Goal: Task Accomplishment & Management: Manage account settings

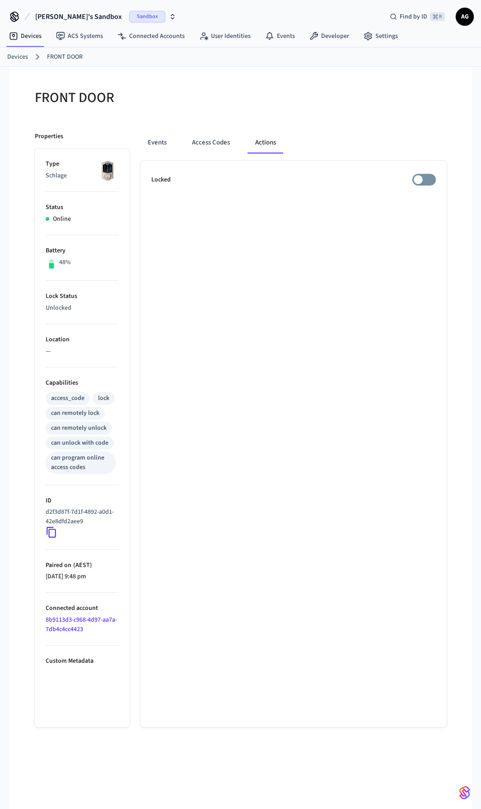
click at [27, 56] on link "Devices" at bounding box center [17, 56] width 21 height 9
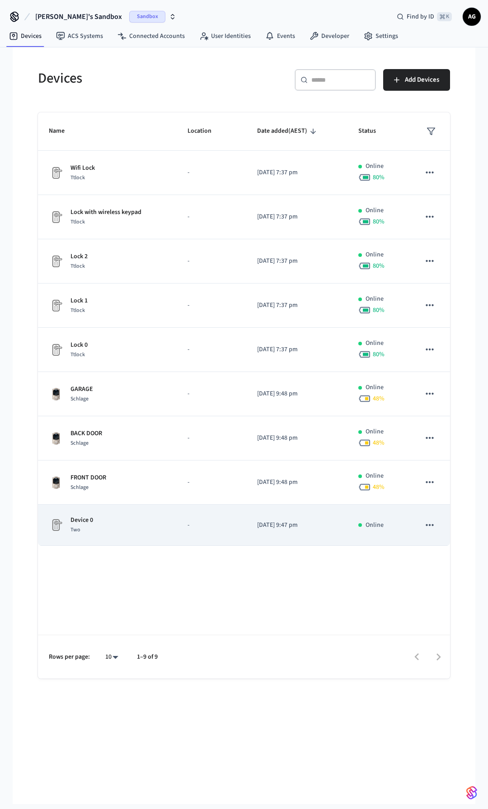
click at [182, 518] on td "-" at bounding box center [212, 525] width 70 height 41
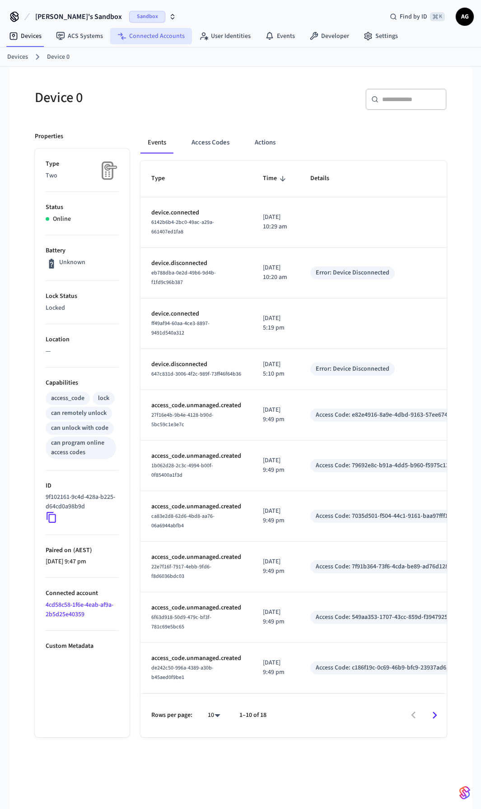
click at [154, 39] on link "Connected Accounts" at bounding box center [151, 36] width 82 height 16
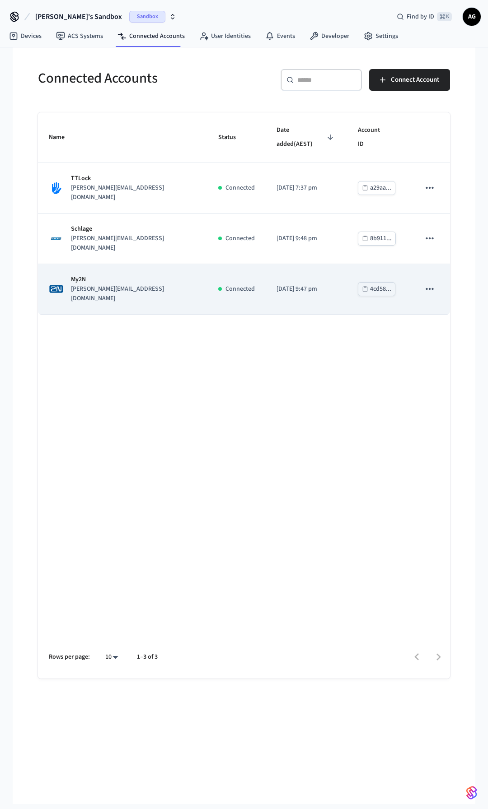
click at [94, 275] on p "My2N" at bounding box center [134, 279] width 126 height 9
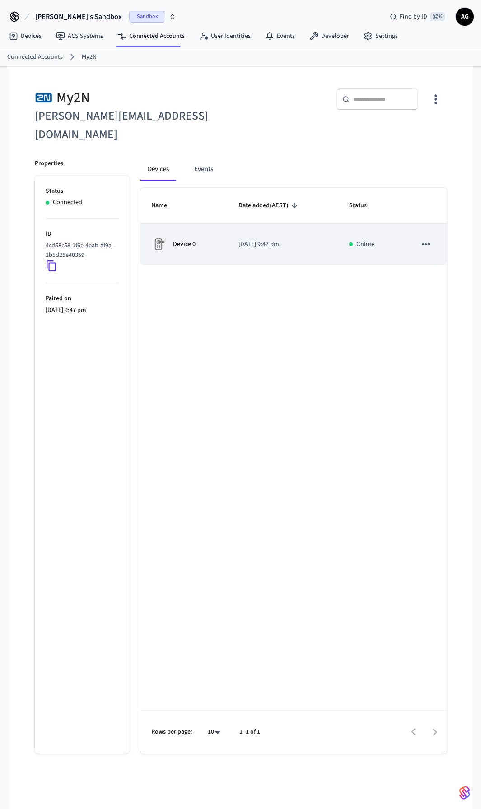
click at [426, 243] on icon "sticky table" at bounding box center [426, 244] width 8 height 2
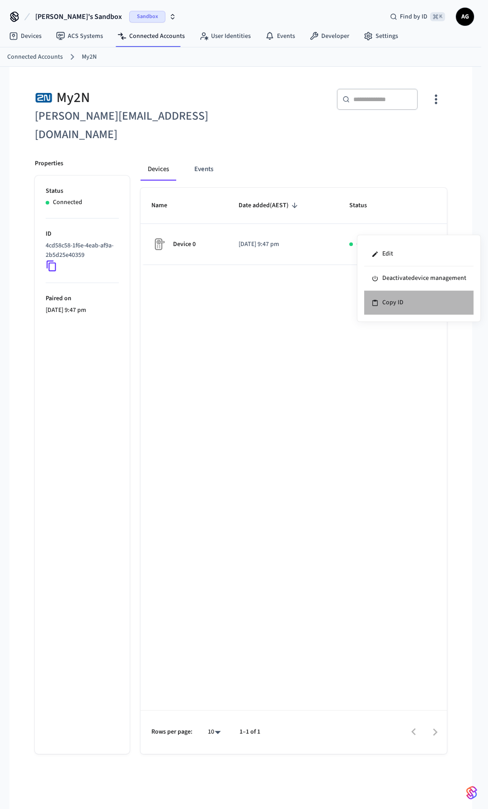
click at [388, 303] on li "Copy ID" at bounding box center [418, 303] width 109 height 24
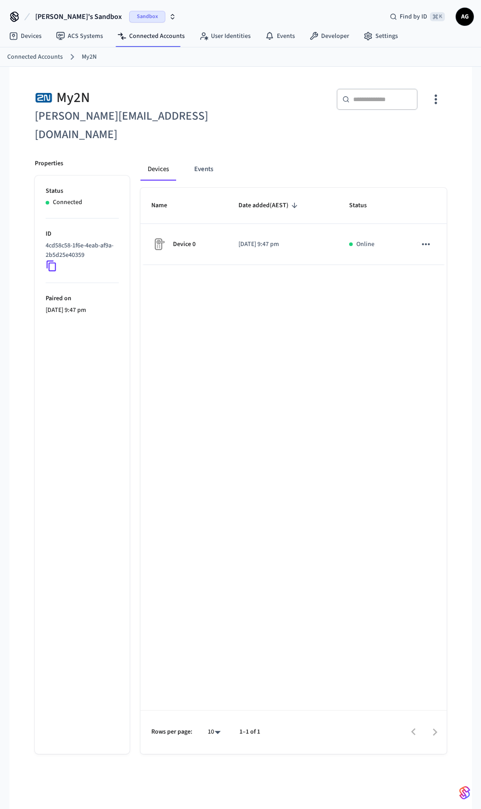
click at [35, 36] on link "Devices" at bounding box center [25, 36] width 47 height 16
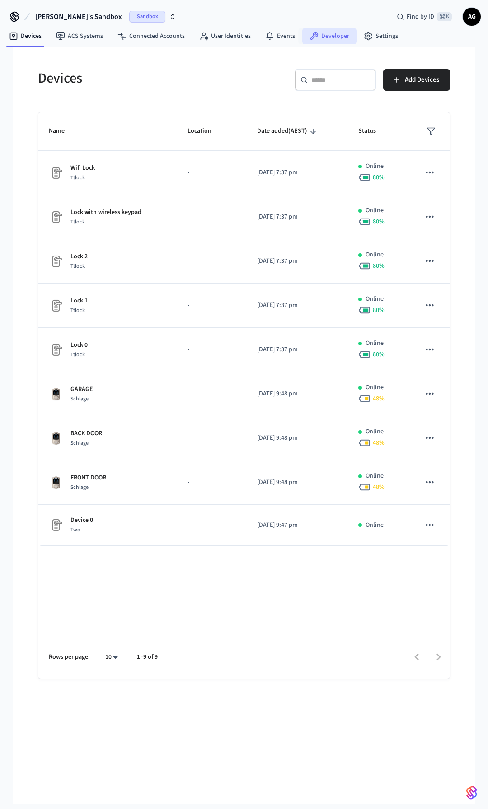
click at [327, 38] on link "Developer" at bounding box center [329, 36] width 54 height 16
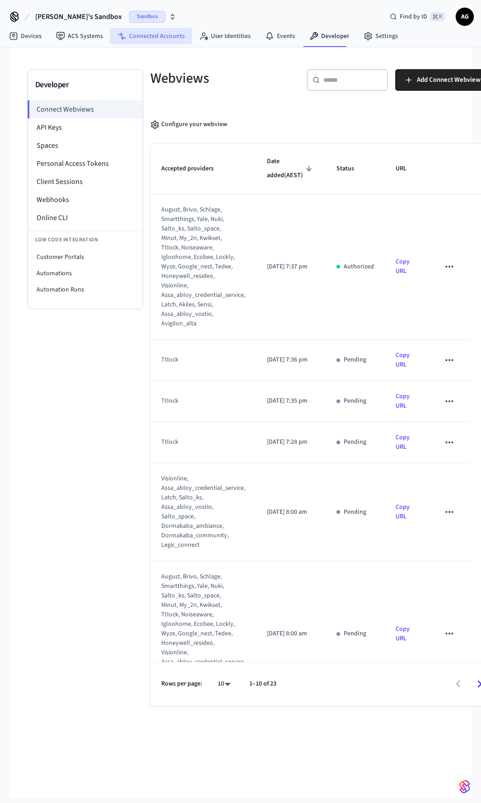
click at [170, 37] on link "Connected Accounts" at bounding box center [151, 36] width 82 height 16
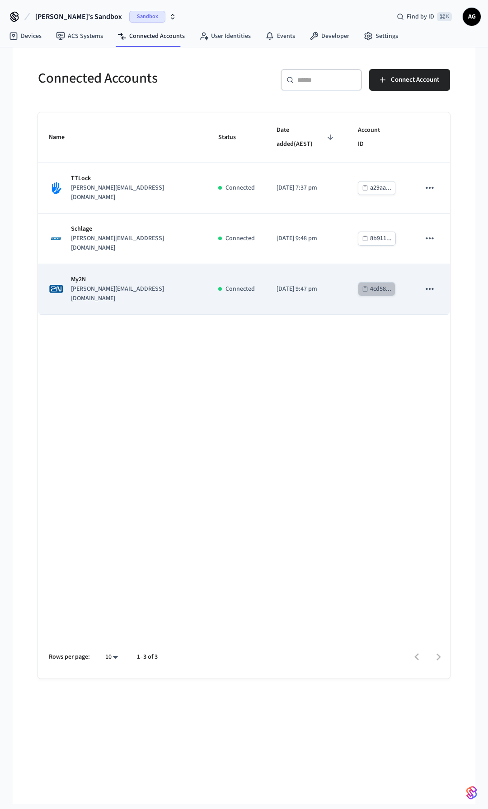
click at [370, 284] on div "4cd58..." at bounding box center [380, 289] width 21 height 11
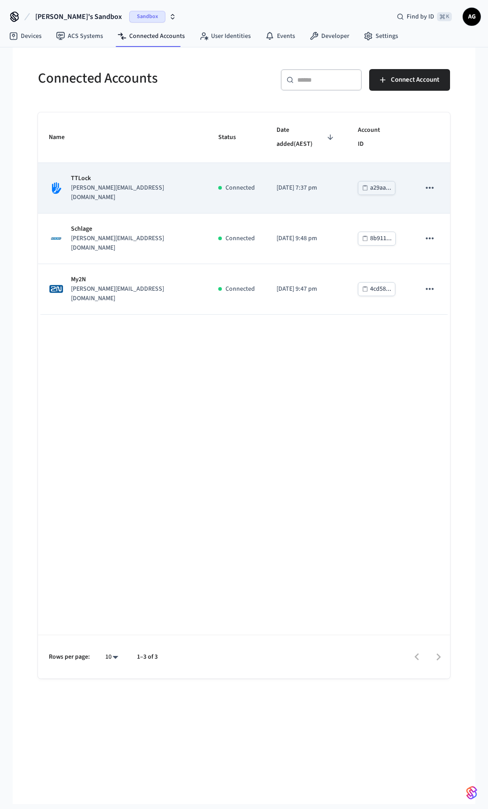
click at [94, 174] on p "TTLock" at bounding box center [134, 178] width 126 height 9
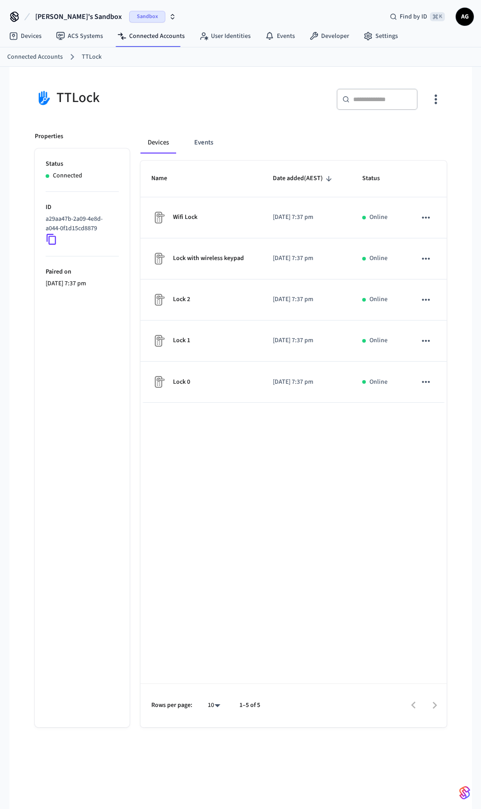
click at [53, 239] on icon at bounding box center [52, 239] width 12 height 12
click at [53, 56] on link "Connected Accounts" at bounding box center [35, 56] width 56 height 9
click at [53, 67] on div "TTLock ​ ​ Properties Status Connected ID a29aa47b-2a09-4e8d-a044-0f1d15cd8879 …" at bounding box center [240, 397] width 441 height 660
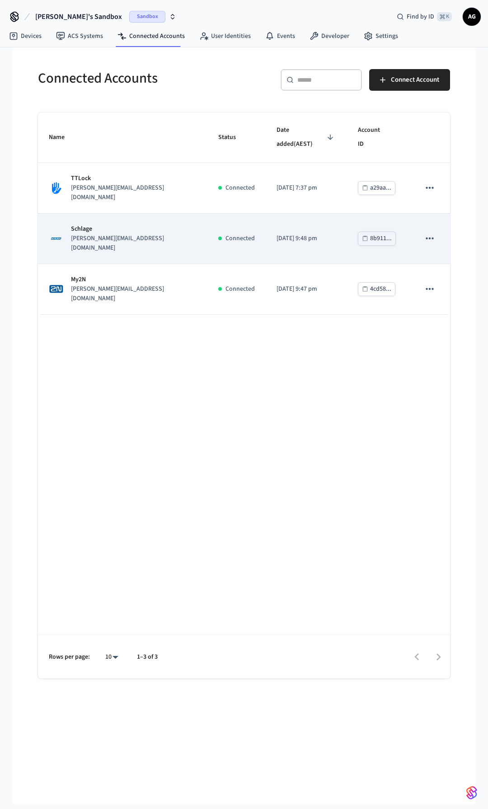
click at [86, 224] on p "Schlage" at bounding box center [134, 228] width 126 height 9
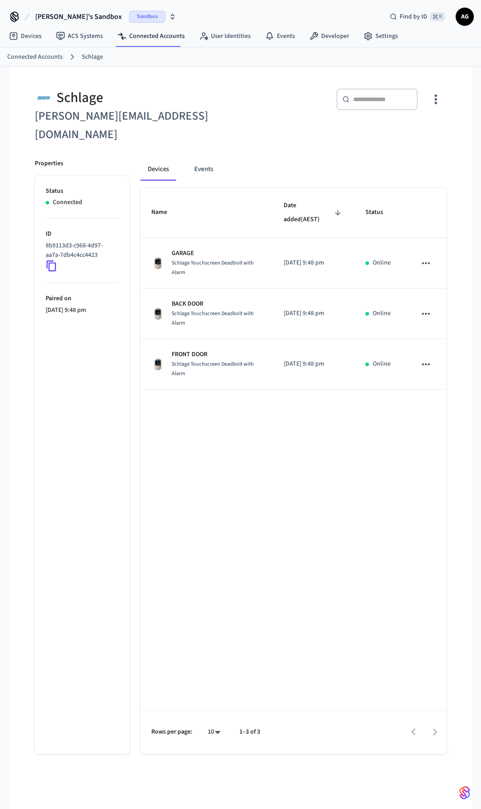
click at [53, 260] on icon at bounding box center [52, 266] width 12 height 12
click at [36, 55] on link "Connected Accounts" at bounding box center [35, 56] width 56 height 9
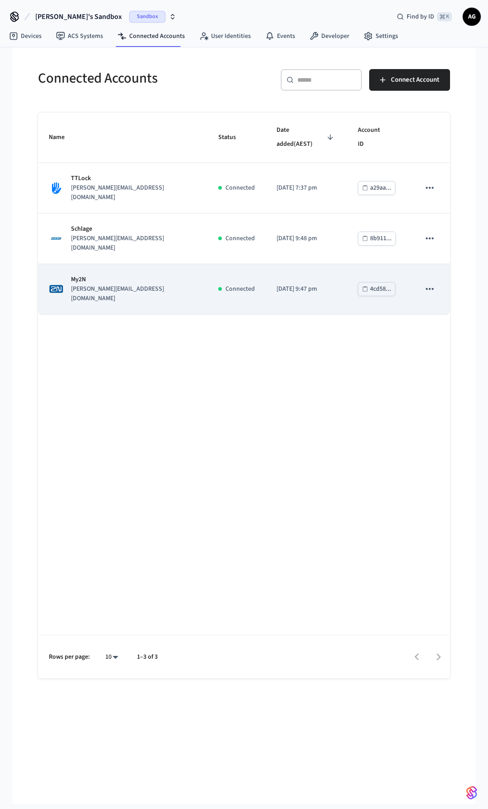
click at [93, 285] on p "[PERSON_NAME][EMAIL_ADDRESS][DOMAIN_NAME]" at bounding box center [134, 294] width 126 height 19
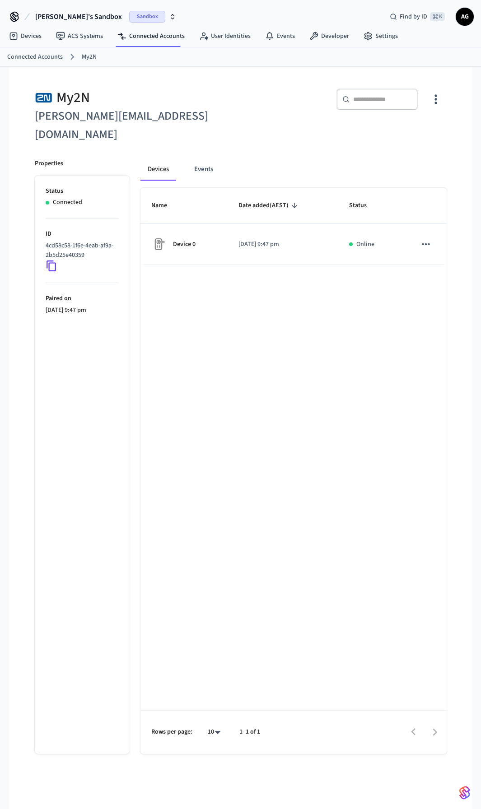
click at [52, 260] on icon at bounding box center [52, 266] width 12 height 12
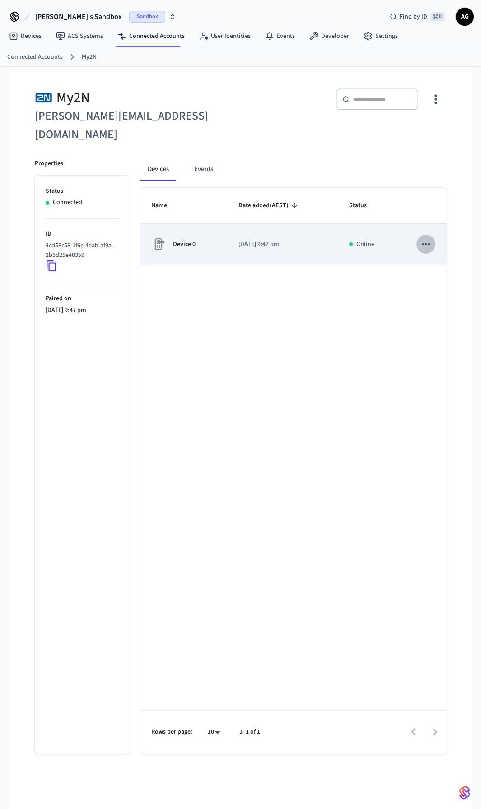
click at [428, 238] on icon "sticky table" at bounding box center [426, 244] width 12 height 12
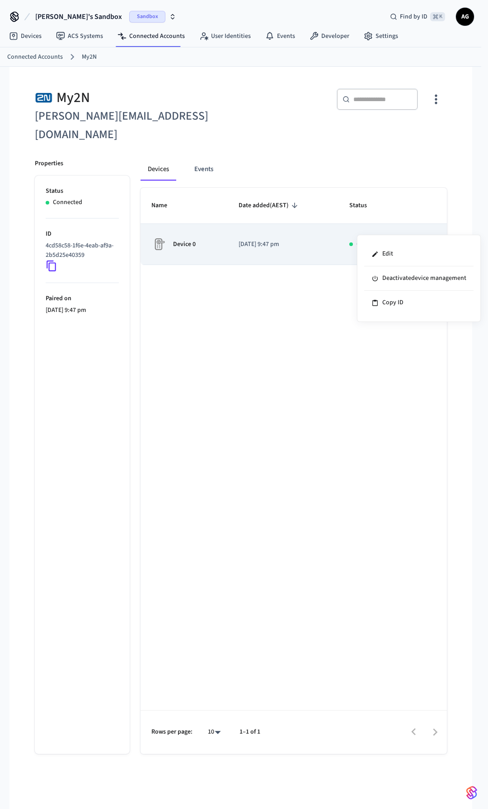
click at [428, 227] on div at bounding box center [244, 404] width 488 height 809
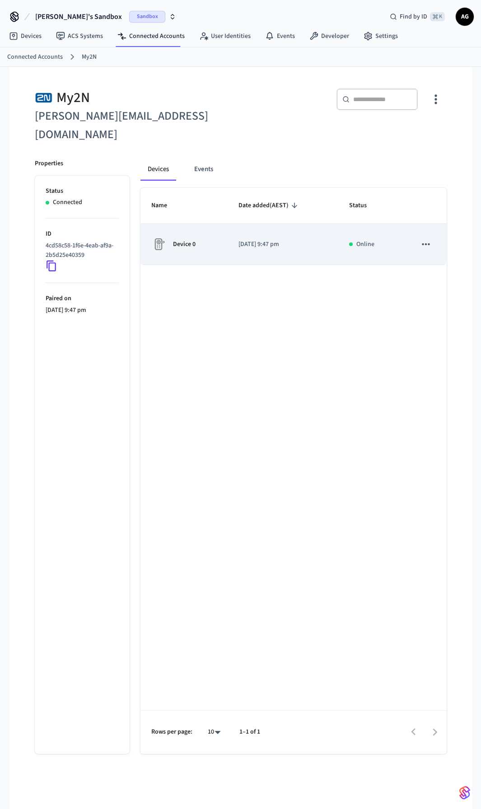
click at [185, 240] on p "Device 0" at bounding box center [184, 244] width 23 height 9
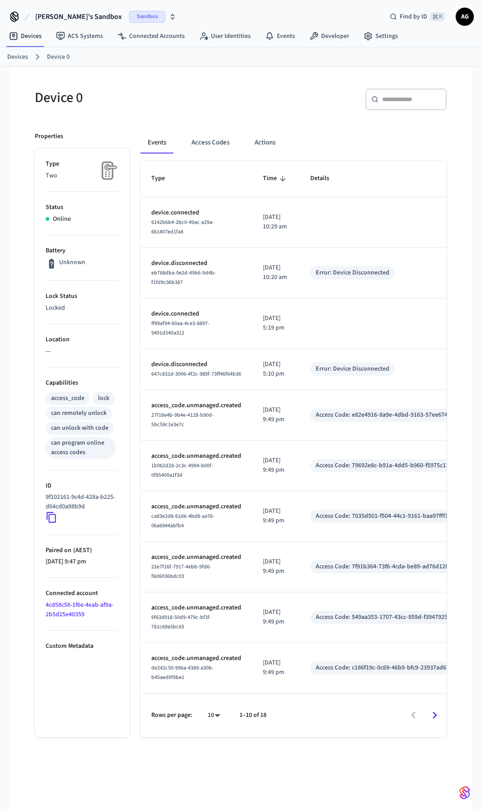
click at [23, 57] on link "Devices" at bounding box center [17, 56] width 21 height 9
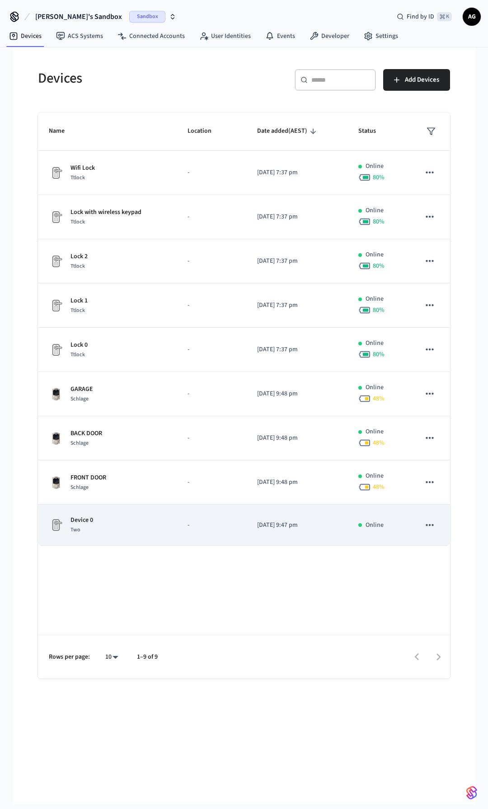
click at [156, 520] on div "Device 0 Two" at bounding box center [107, 525] width 117 height 19
click at [429, 526] on icon "sticky table" at bounding box center [429, 525] width 8 height 2
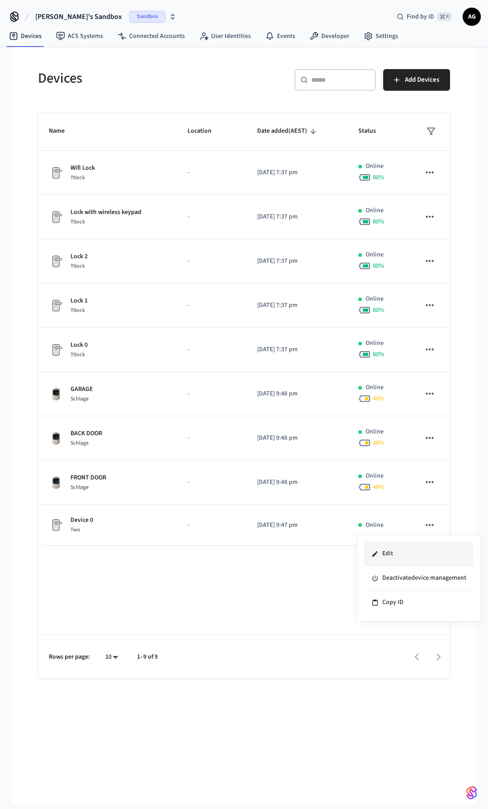
click at [382, 553] on li "Edit" at bounding box center [418, 554] width 109 height 24
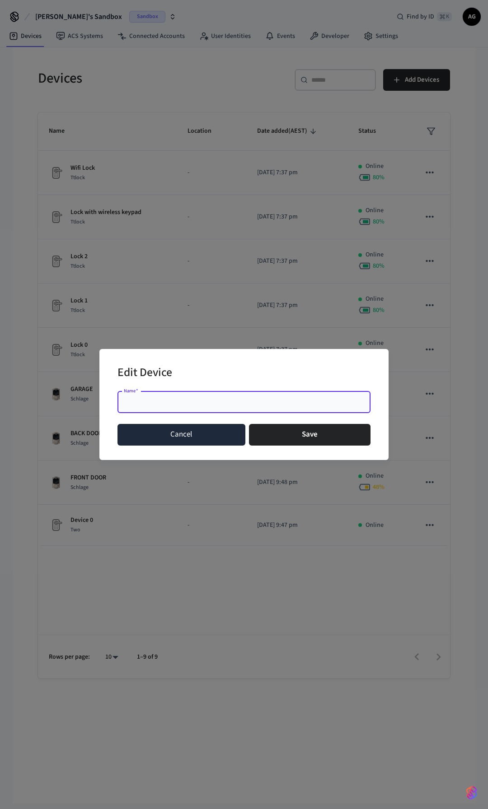
type input "*"
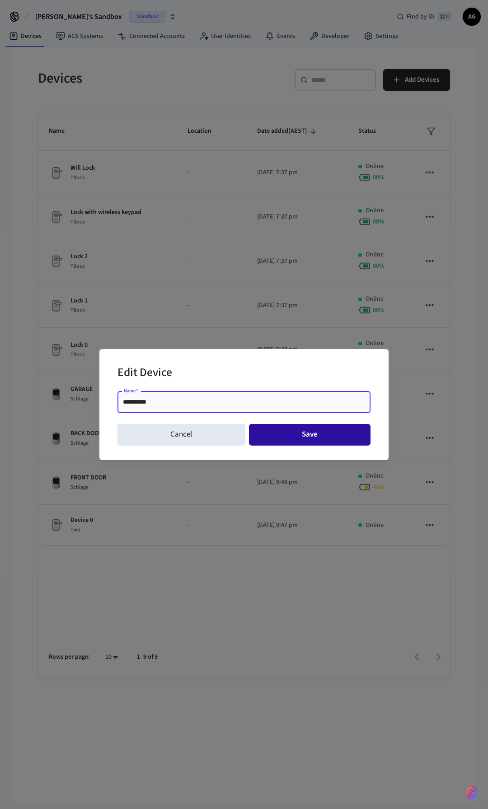
type input "**********"
click at [312, 432] on button "Save" at bounding box center [310, 435] width 122 height 22
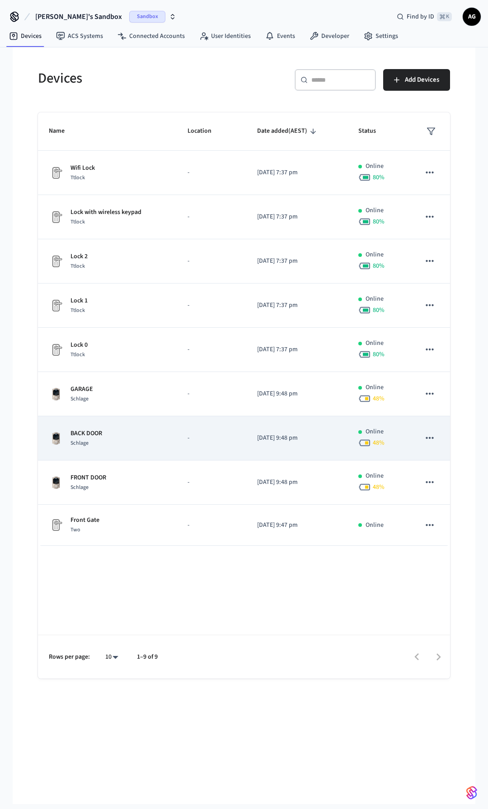
click at [428, 438] on icon "sticky table" at bounding box center [430, 438] width 12 height 12
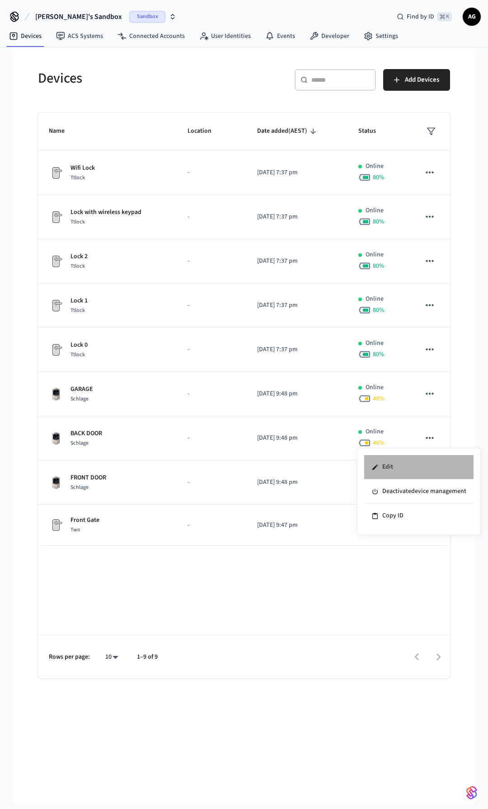
click at [392, 466] on li "Edit" at bounding box center [418, 467] width 109 height 24
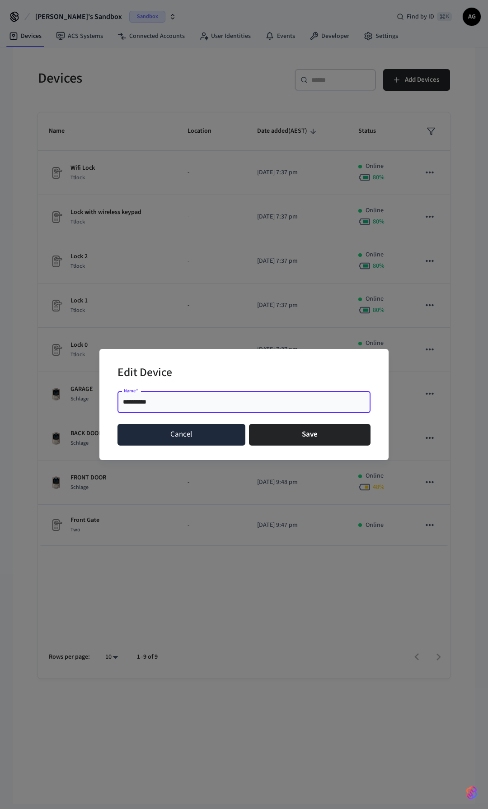
click at [207, 432] on button "Cancel" at bounding box center [181, 435] width 128 height 22
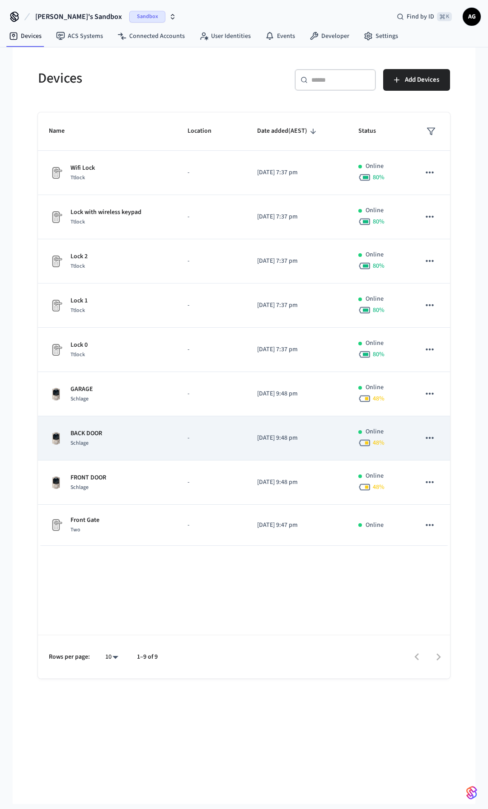
click at [85, 434] on p "BACK DOOR" at bounding box center [86, 433] width 32 height 9
click at [91, 430] on p "BACK DOOR" at bounding box center [86, 433] width 32 height 9
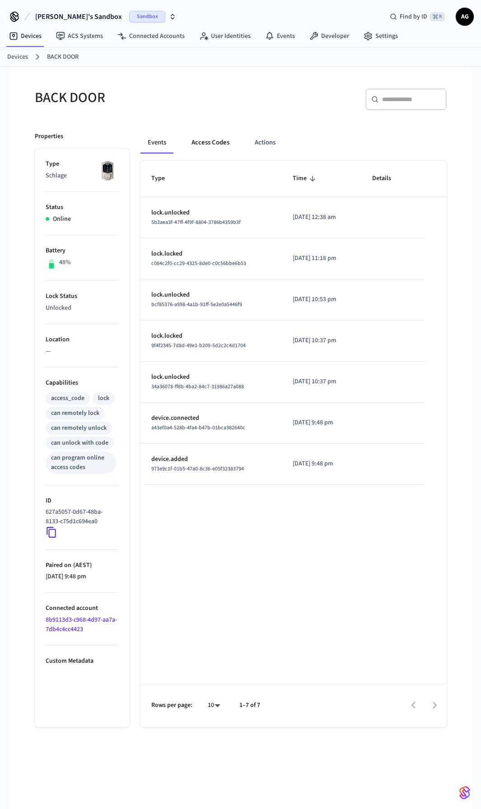
click at [218, 146] on button "Access Codes" at bounding box center [210, 143] width 52 height 22
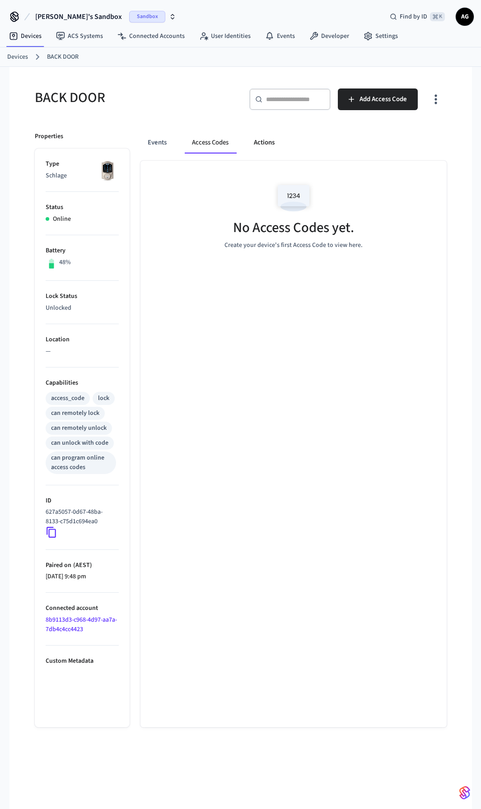
click at [262, 142] on button "Actions" at bounding box center [264, 143] width 35 height 22
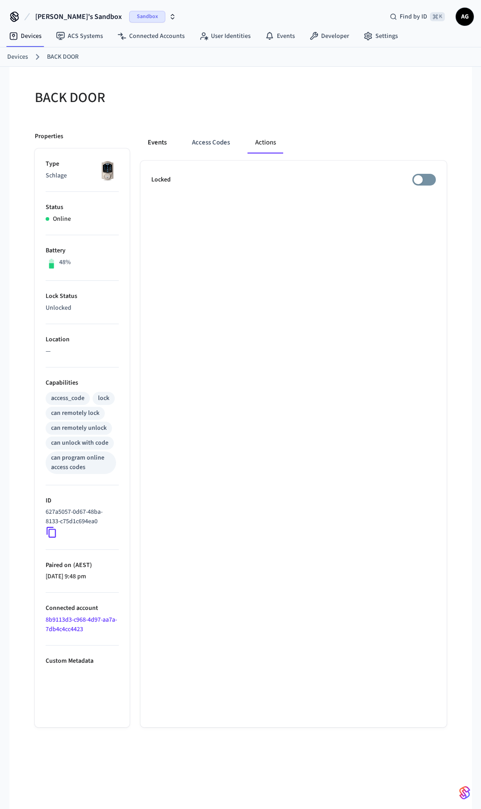
click at [156, 143] on button "Events" at bounding box center [156, 143] width 33 height 22
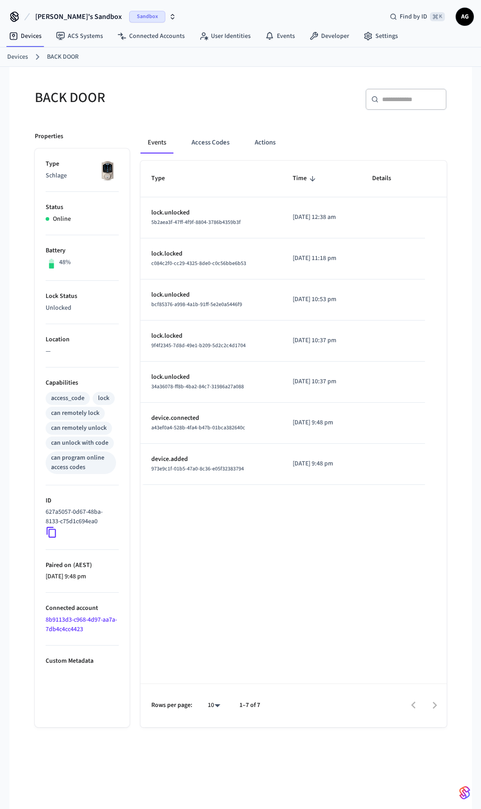
click at [17, 55] on link "Devices" at bounding box center [17, 56] width 21 height 9
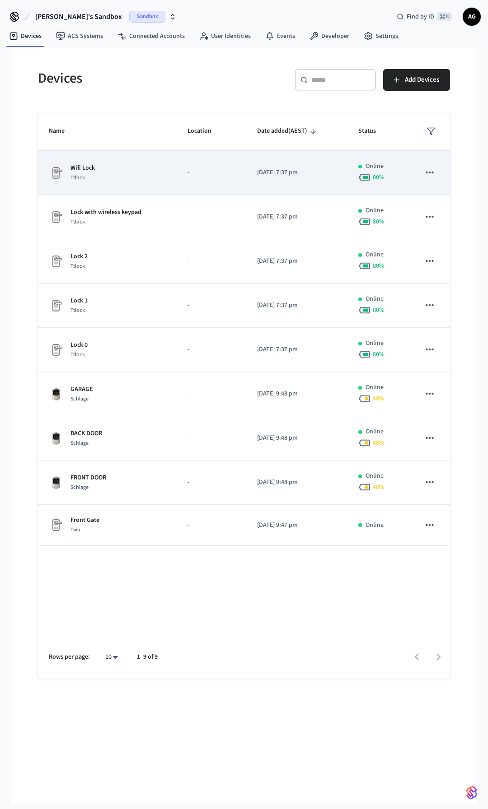
click at [430, 173] on icon "sticky table" at bounding box center [429, 173] width 8 height 2
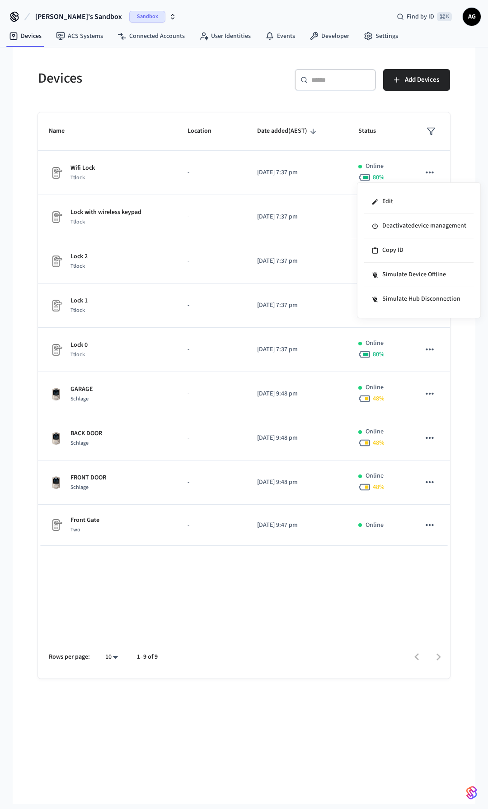
click at [32, 222] on div at bounding box center [244, 404] width 488 height 809
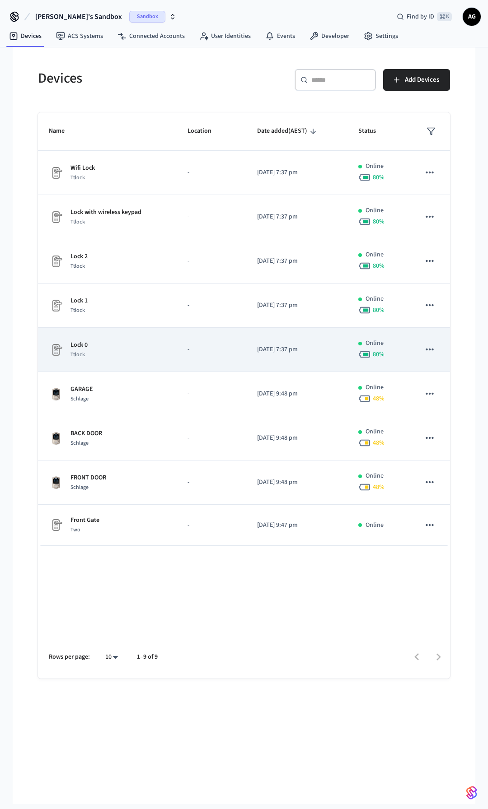
click at [431, 350] on icon "sticky table" at bounding box center [430, 350] width 12 height 12
